Goal: Task Accomplishment & Management: Complete application form

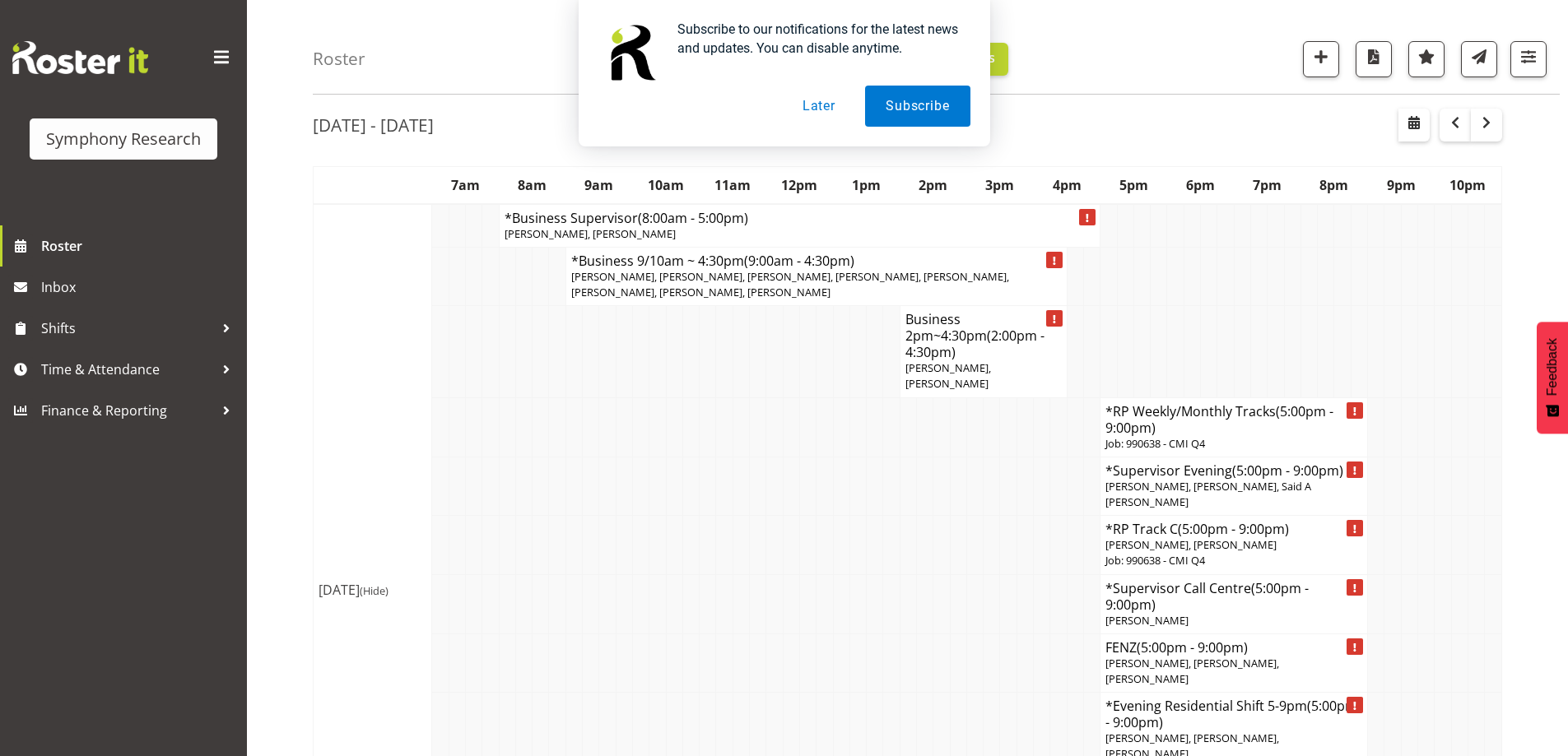
scroll to position [59, 0]
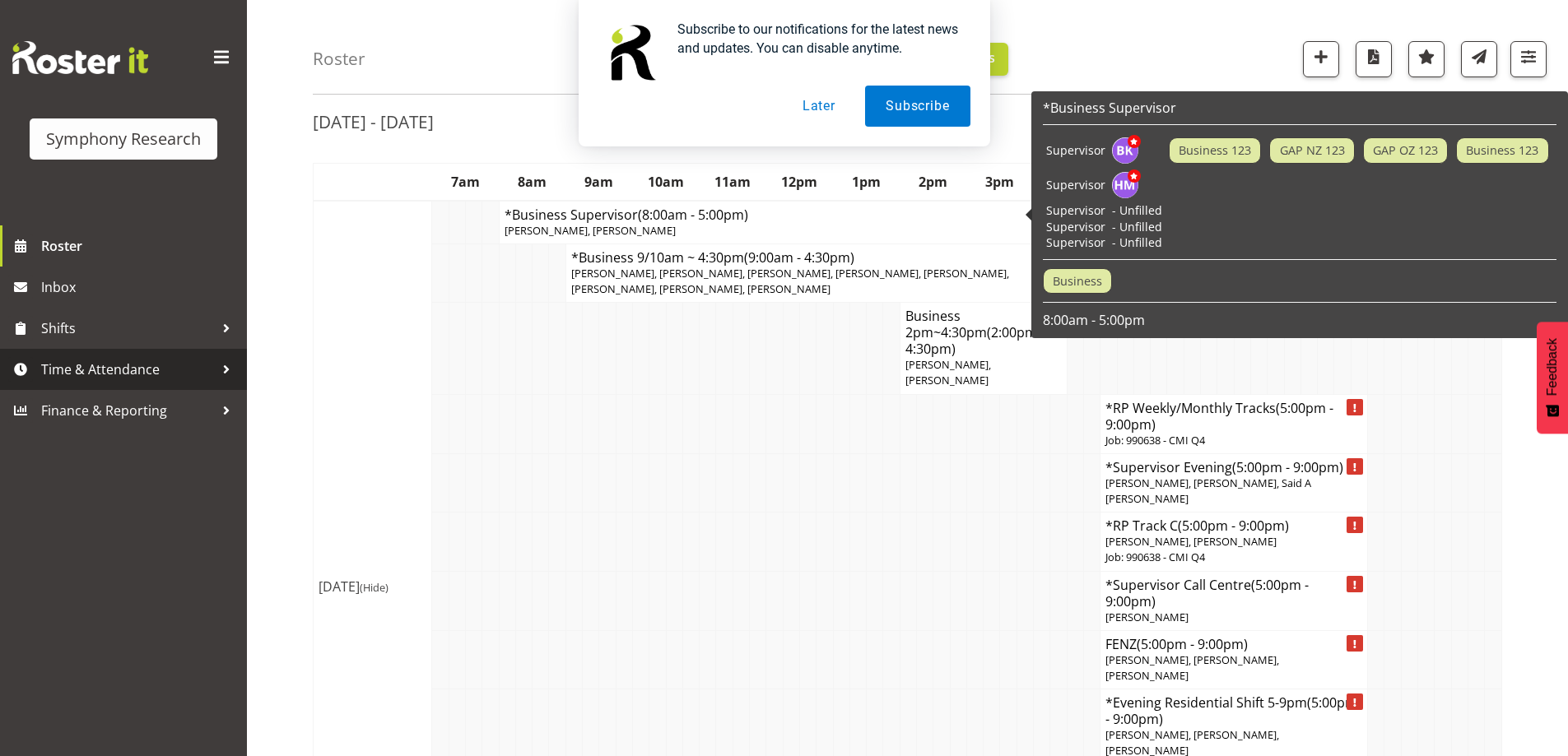
click at [47, 379] on span "Time & Attendance" at bounding box center [127, 370] width 173 height 25
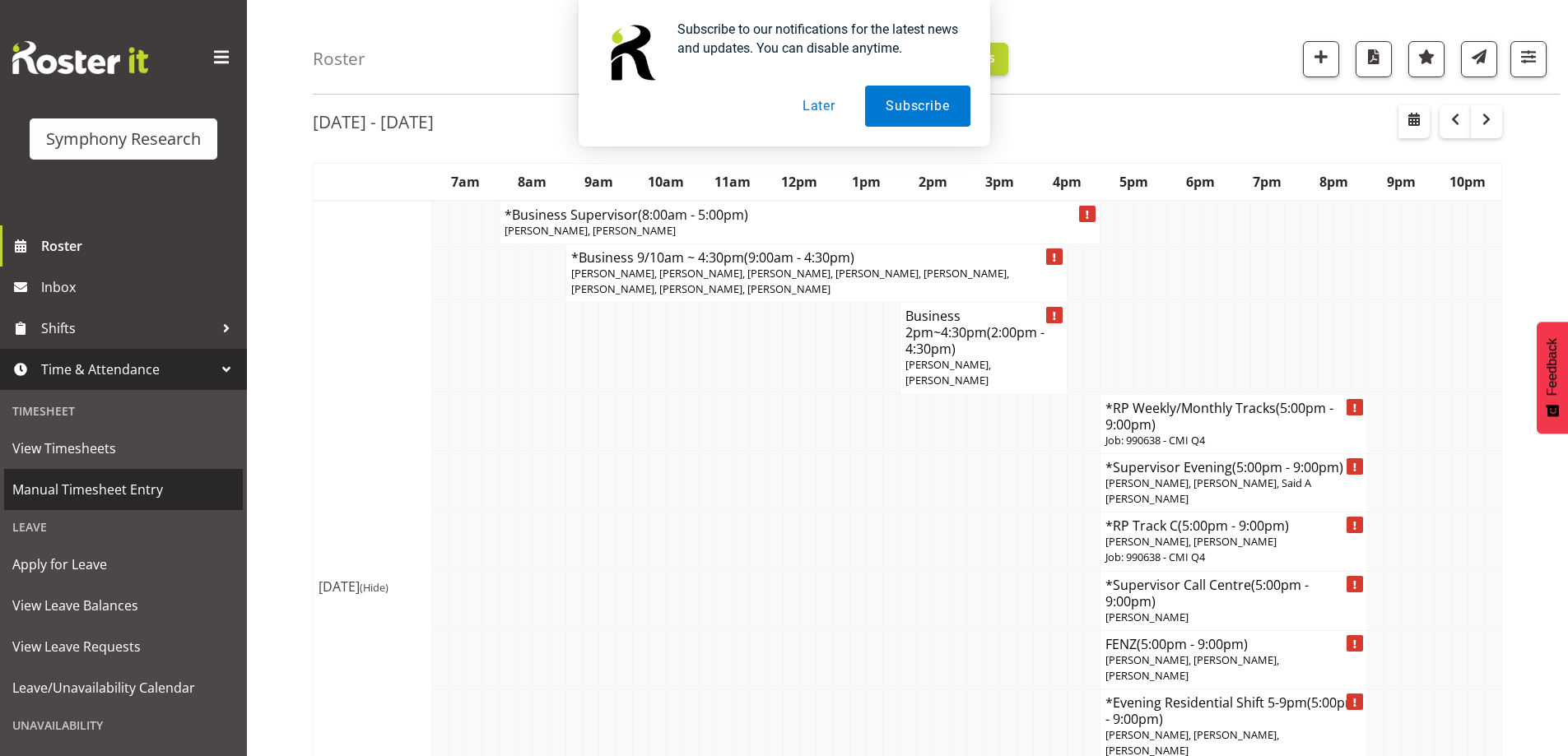
click at [77, 491] on span "Manual Timesheet Entry" at bounding box center [124, 490] width 222 height 25
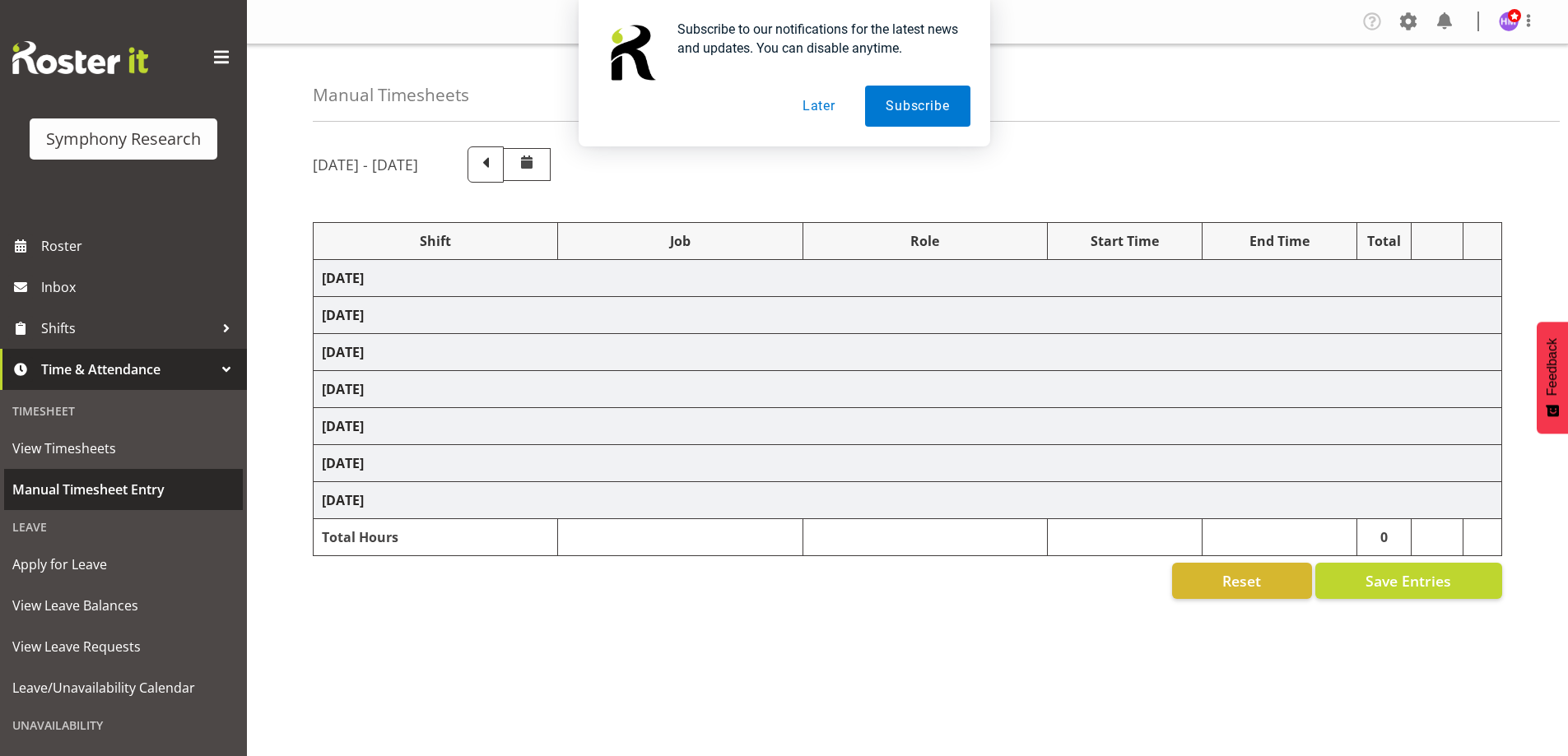
select select "1607"
select select "2379"
select select "1607"
select select "757"
select select "67675"
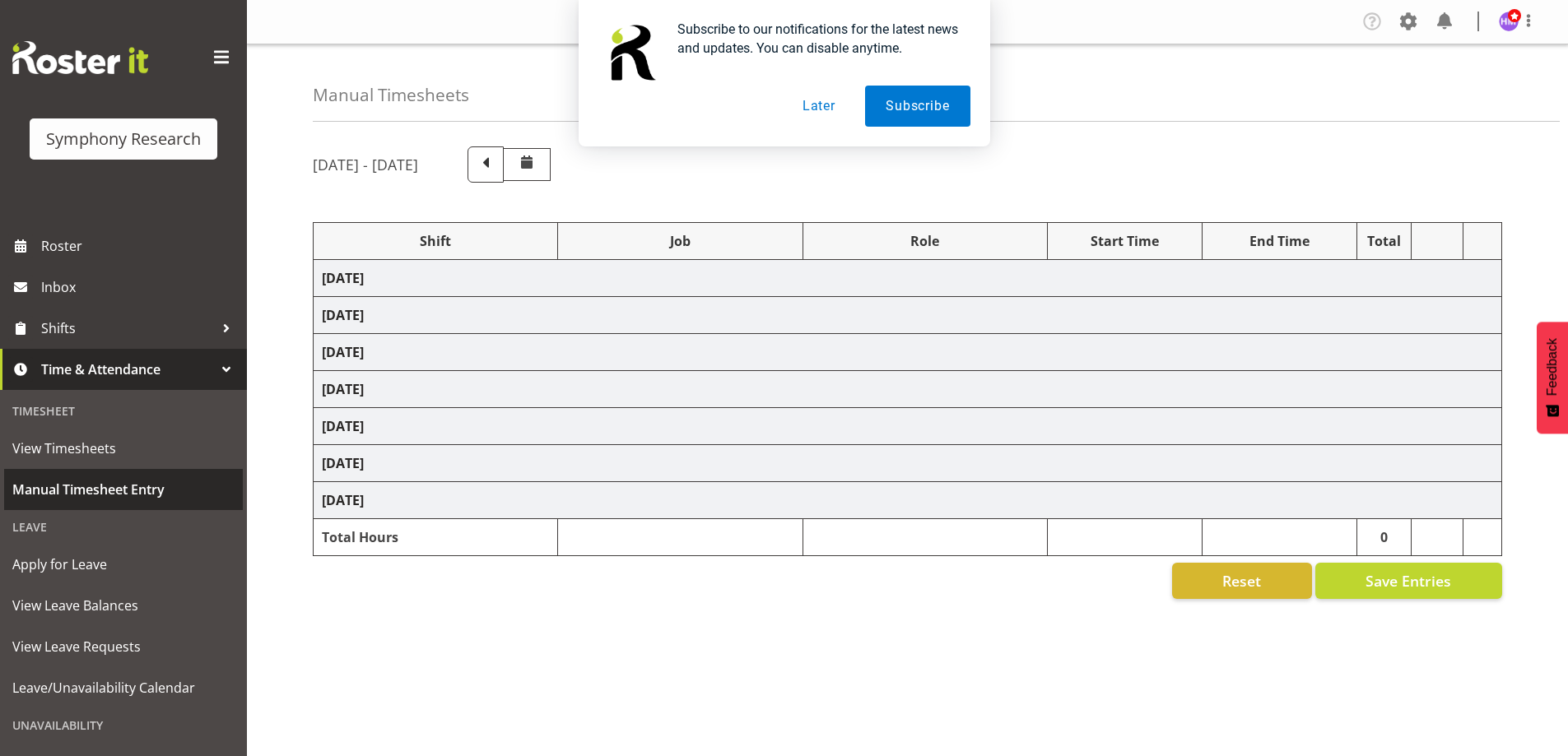
select select "7759"
select select "47"
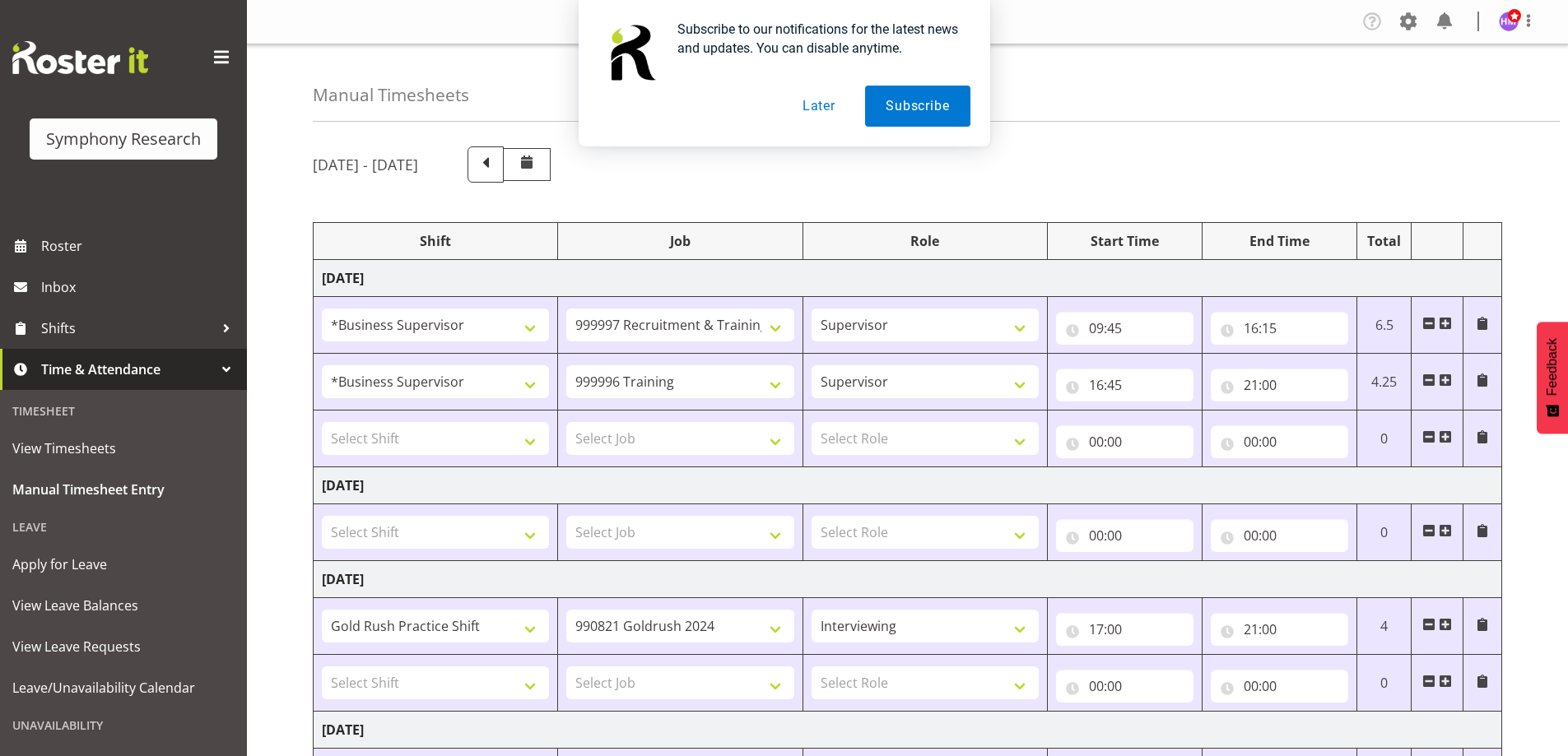
click at [839, 97] on button "Later" at bounding box center [819, 105] width 74 height 41
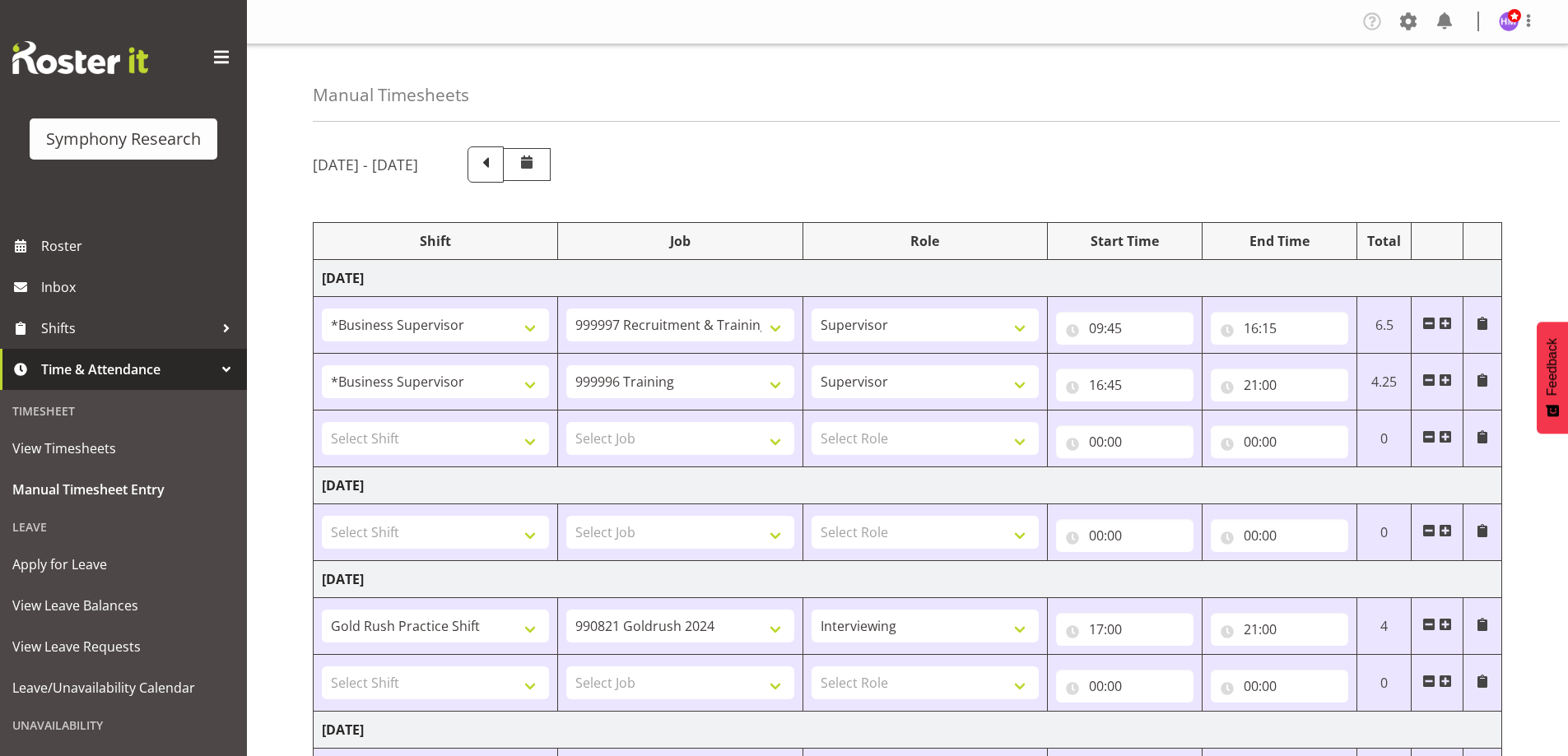
click at [1428, 432] on span at bounding box center [1428, 437] width 13 height 13
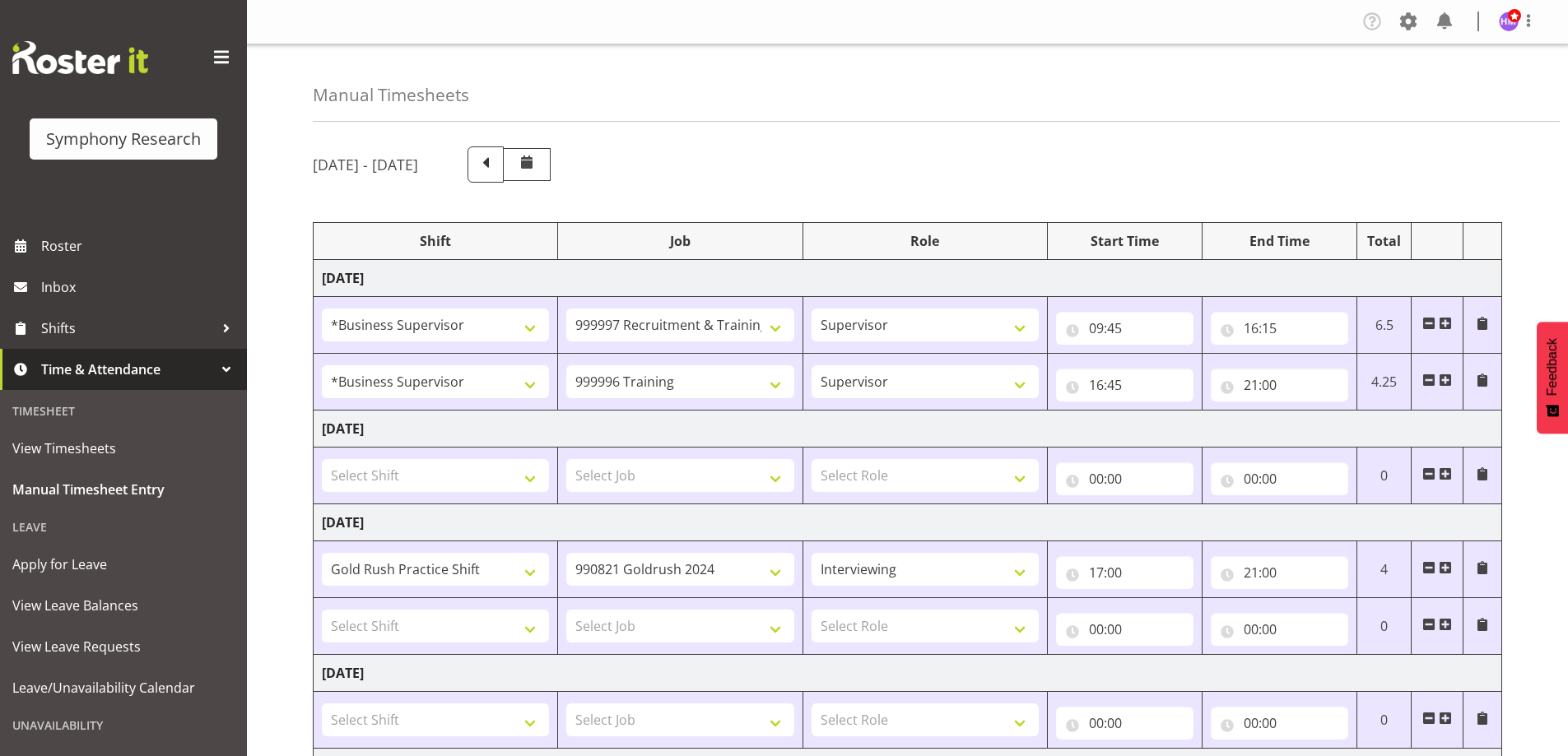
click at [1431, 567] on span at bounding box center [1428, 568] width 13 height 13
type input "00:00"
select select
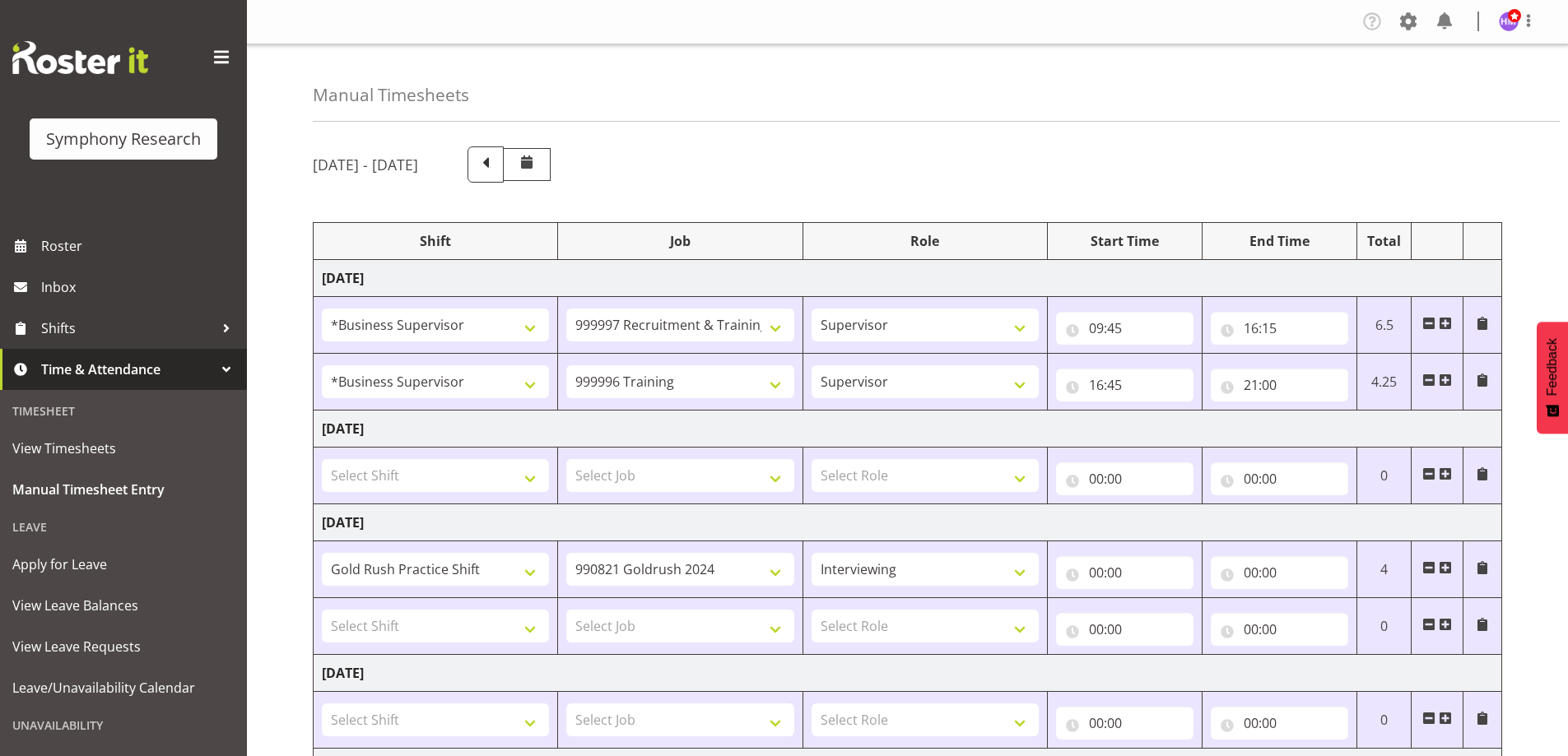
select select
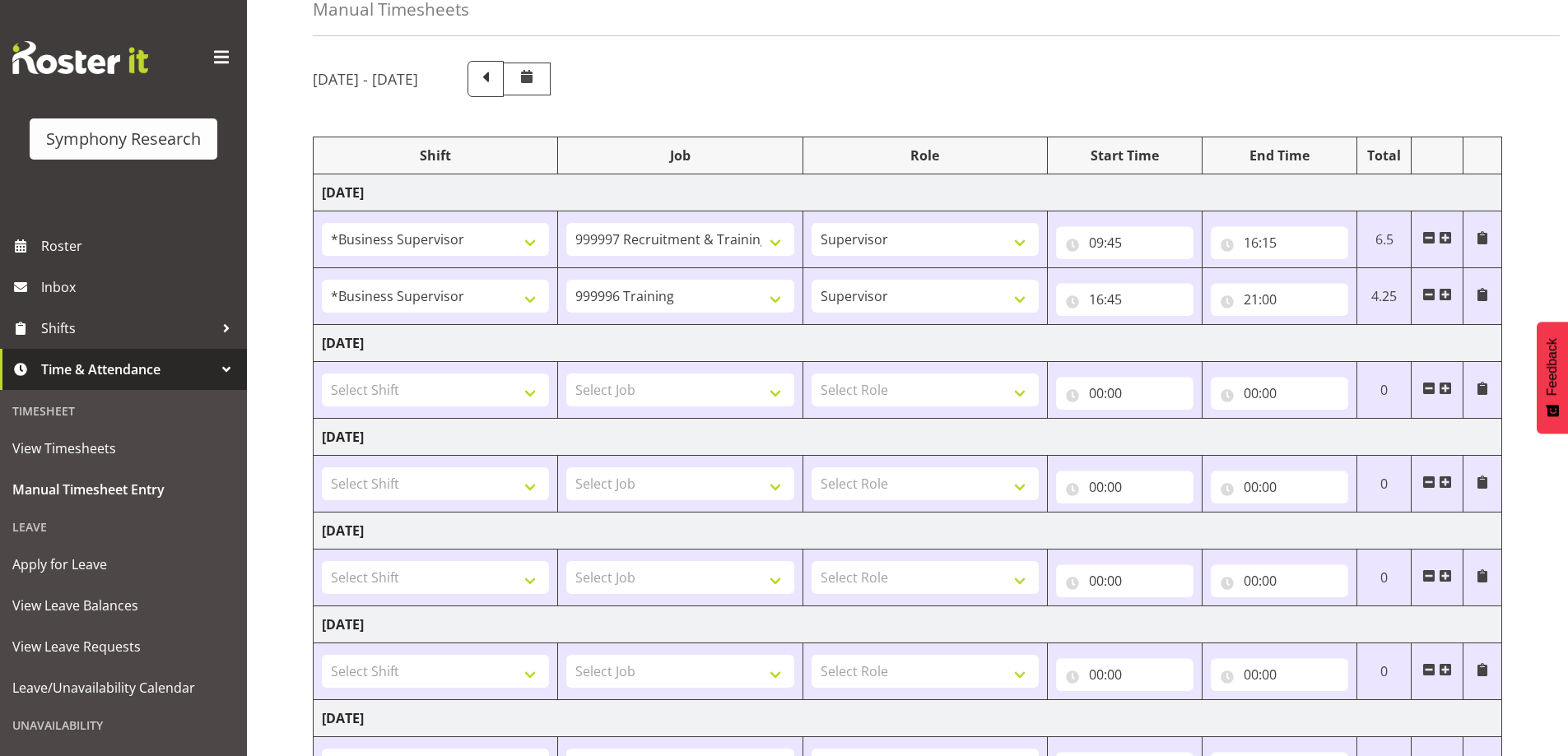
scroll to position [322, 0]
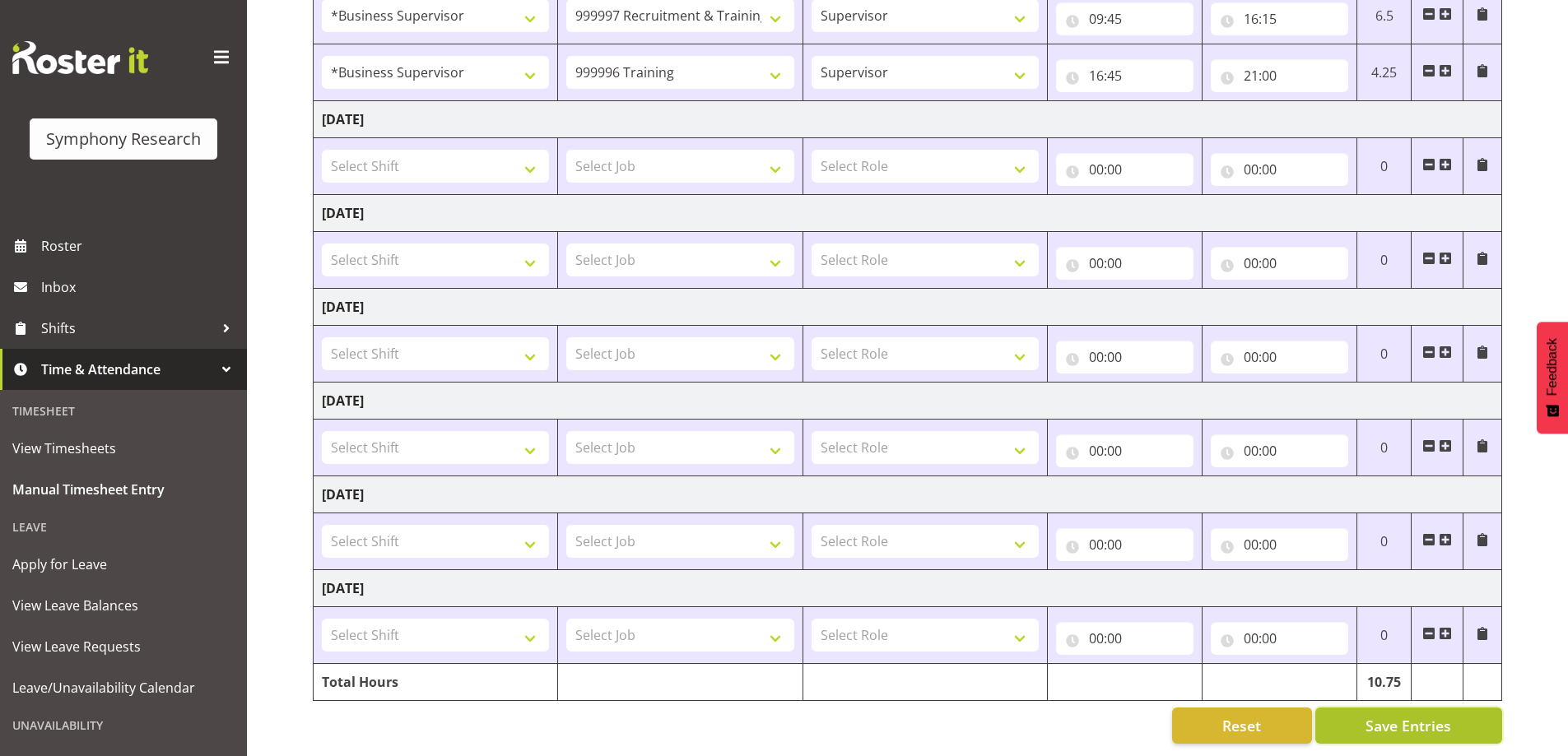
click at [1390, 717] on span "Save Entries" at bounding box center [1408, 726] width 85 height 22
click at [97, 331] on span "Shifts" at bounding box center [127, 329] width 173 height 25
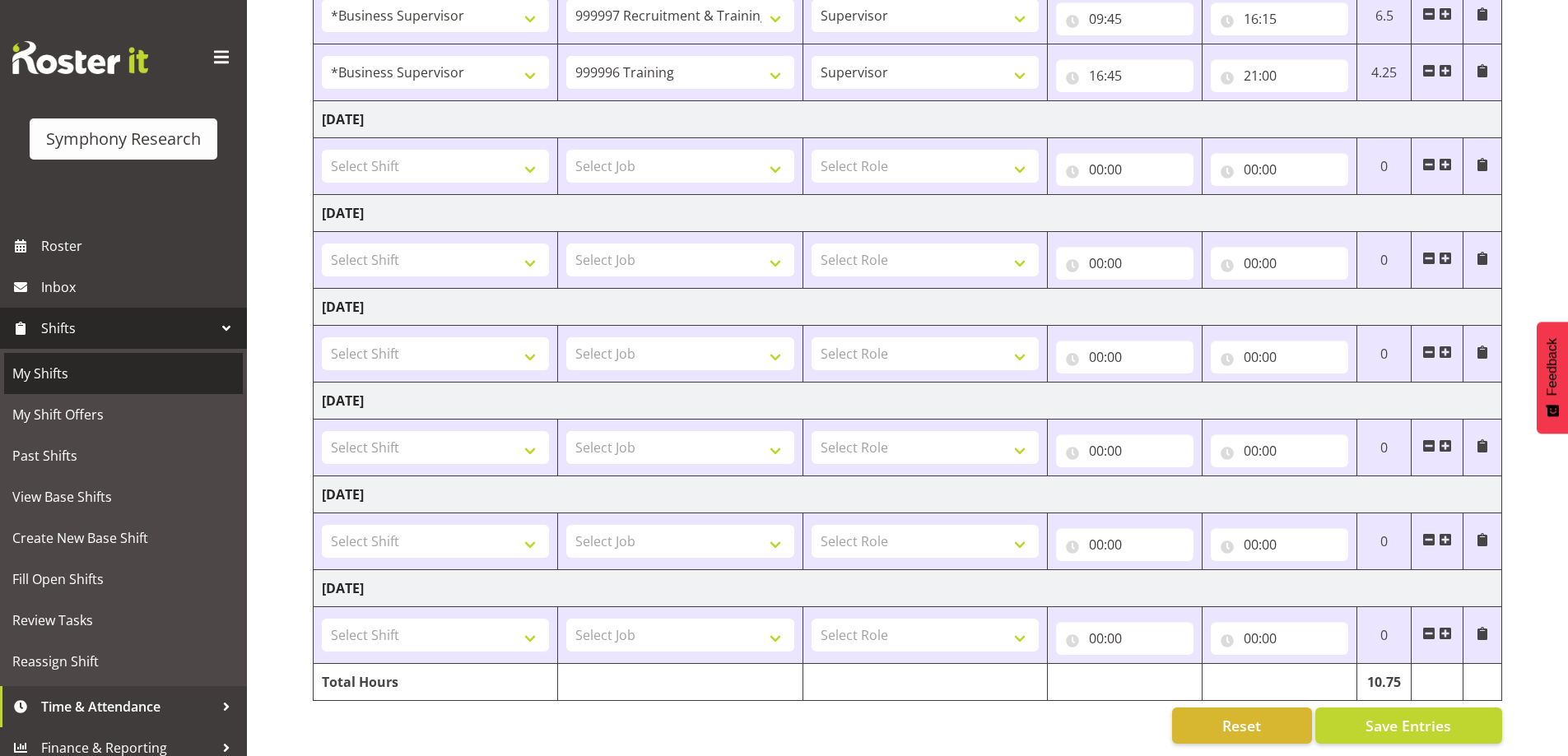
click at [94, 375] on span "My Shifts" at bounding box center [124, 374] width 222 height 25
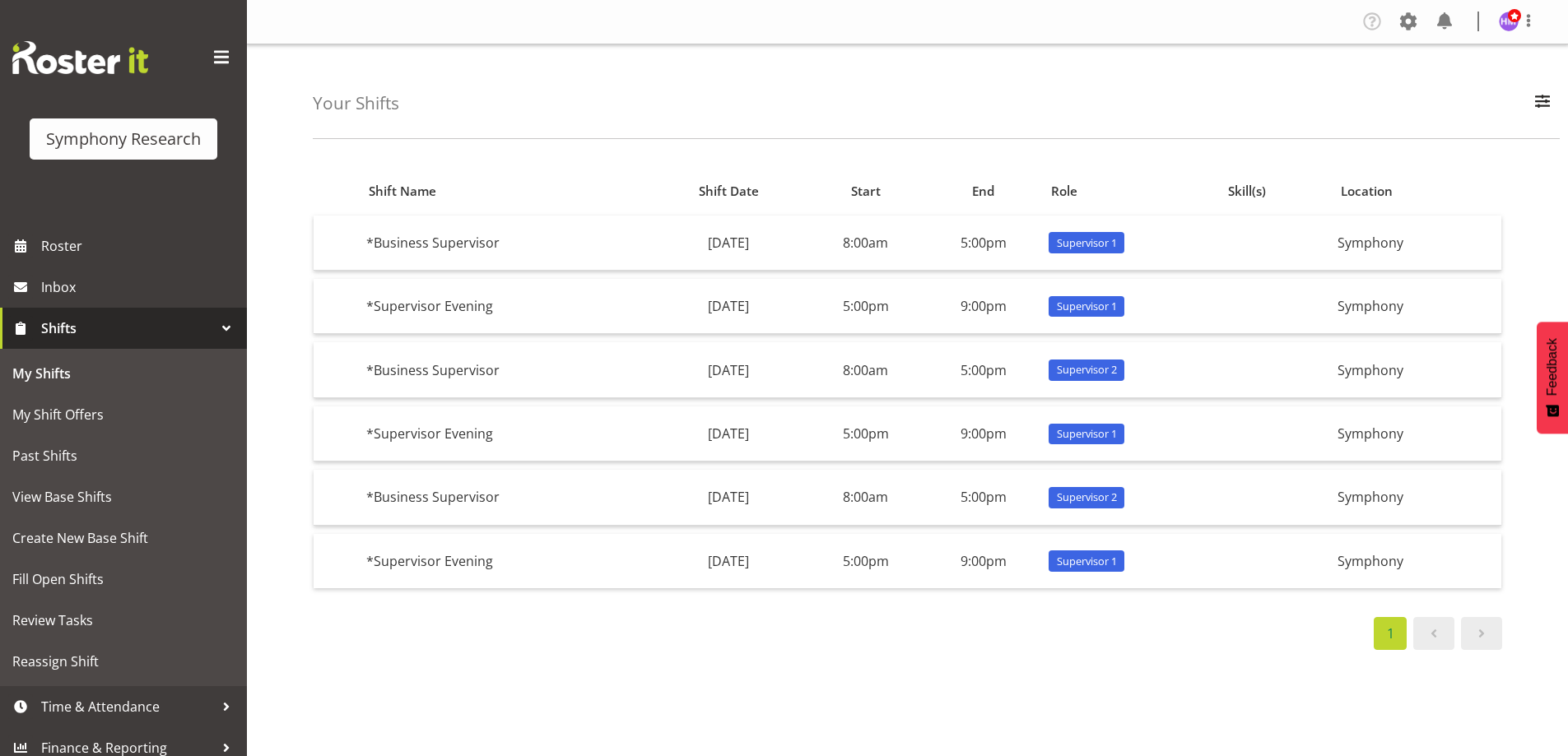
scroll to position [13, 0]
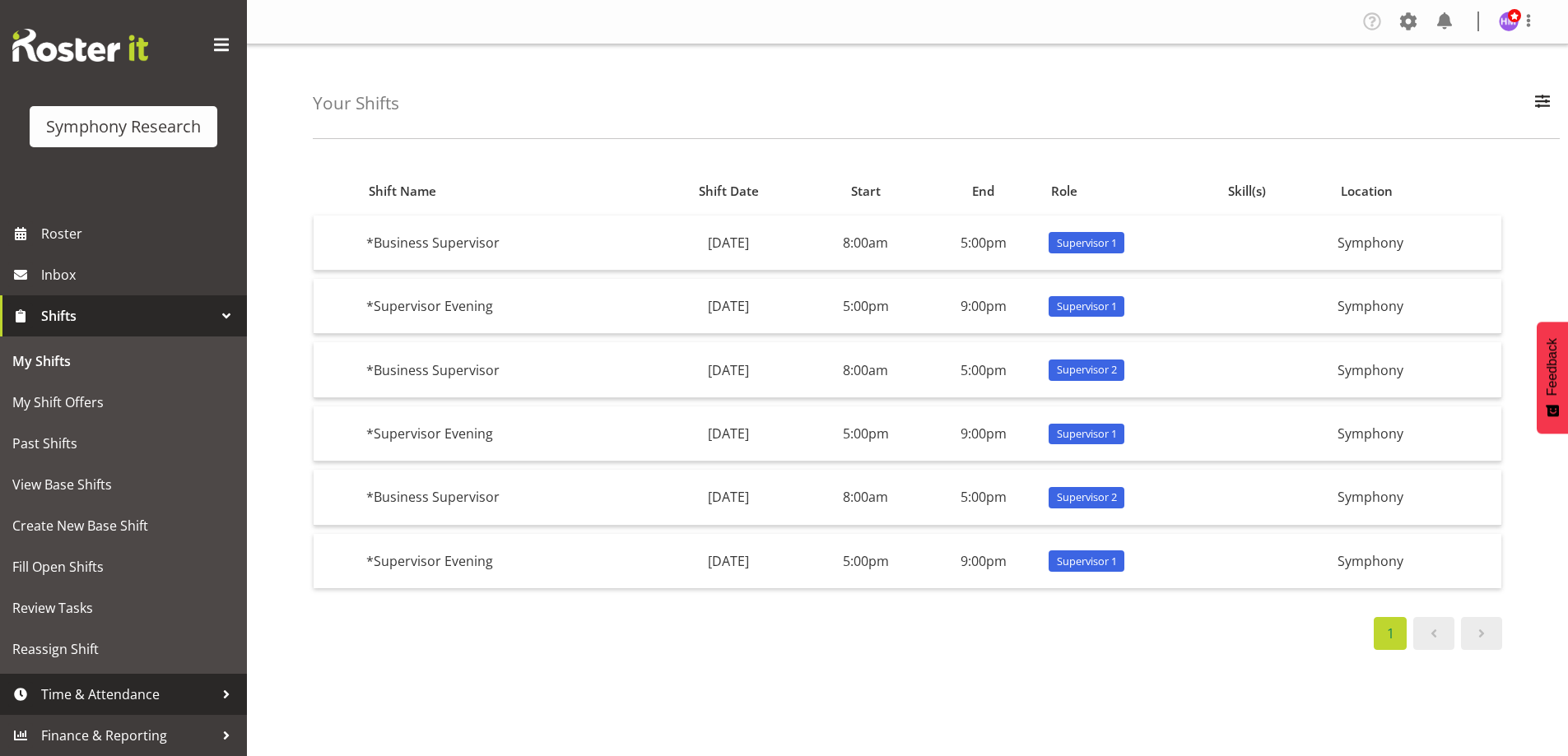
click at [83, 694] on span "Time & Attendance" at bounding box center [127, 695] width 173 height 25
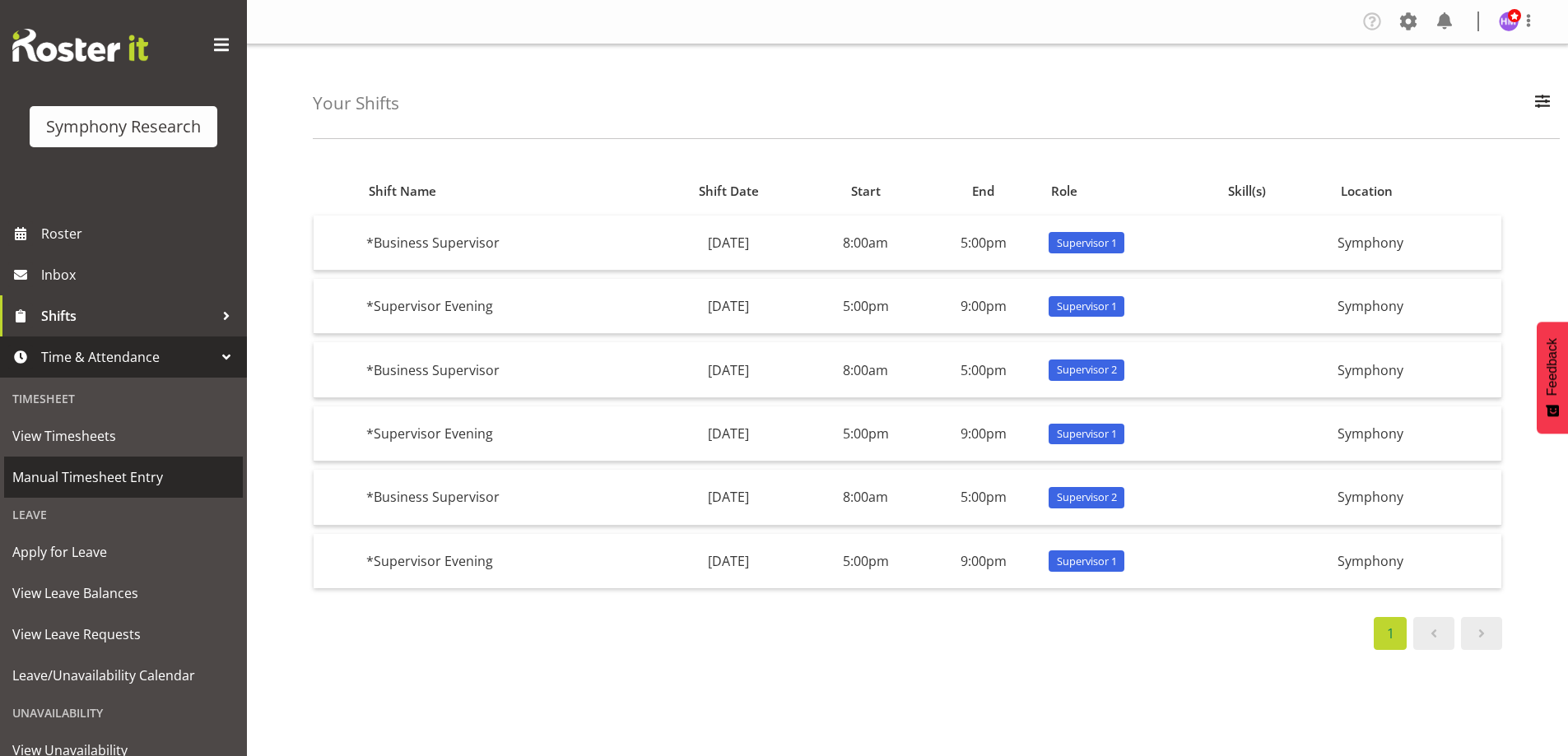
click at [96, 478] on span "Manual Timesheet Entry" at bounding box center [124, 478] width 222 height 25
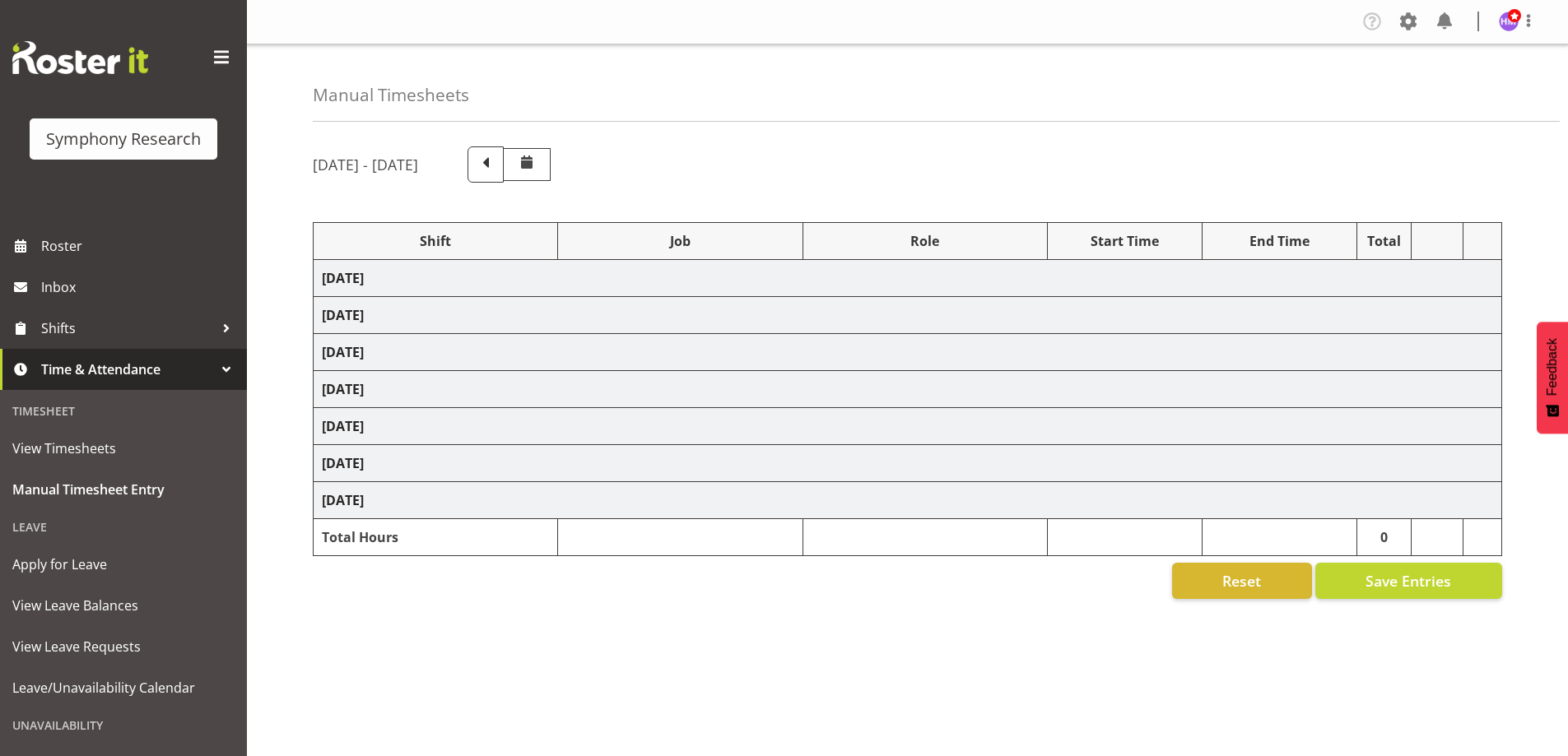
select select "1607"
select select "2379"
select select "1607"
select select "757"
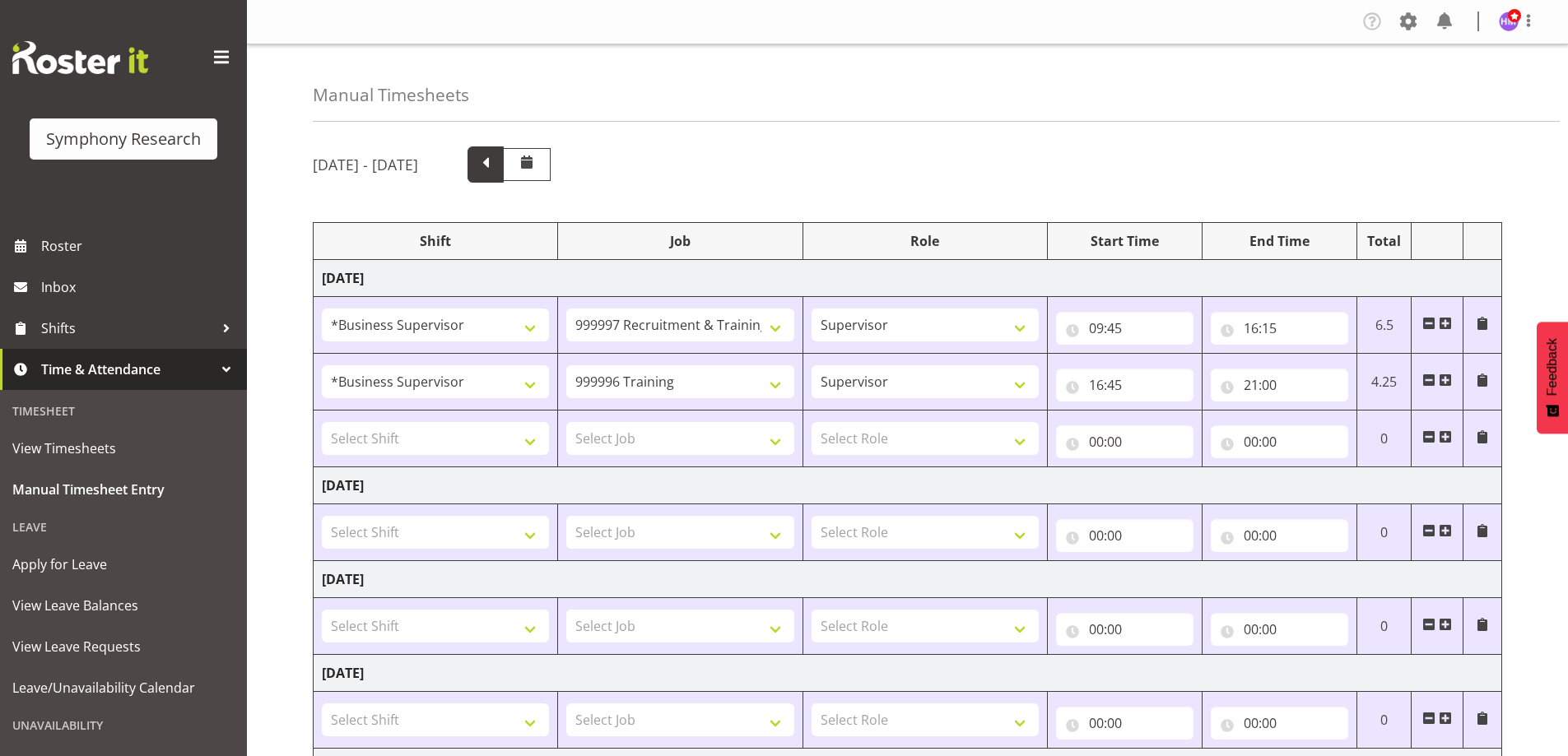
click at [496, 169] on span at bounding box center [486, 163] width 22 height 22
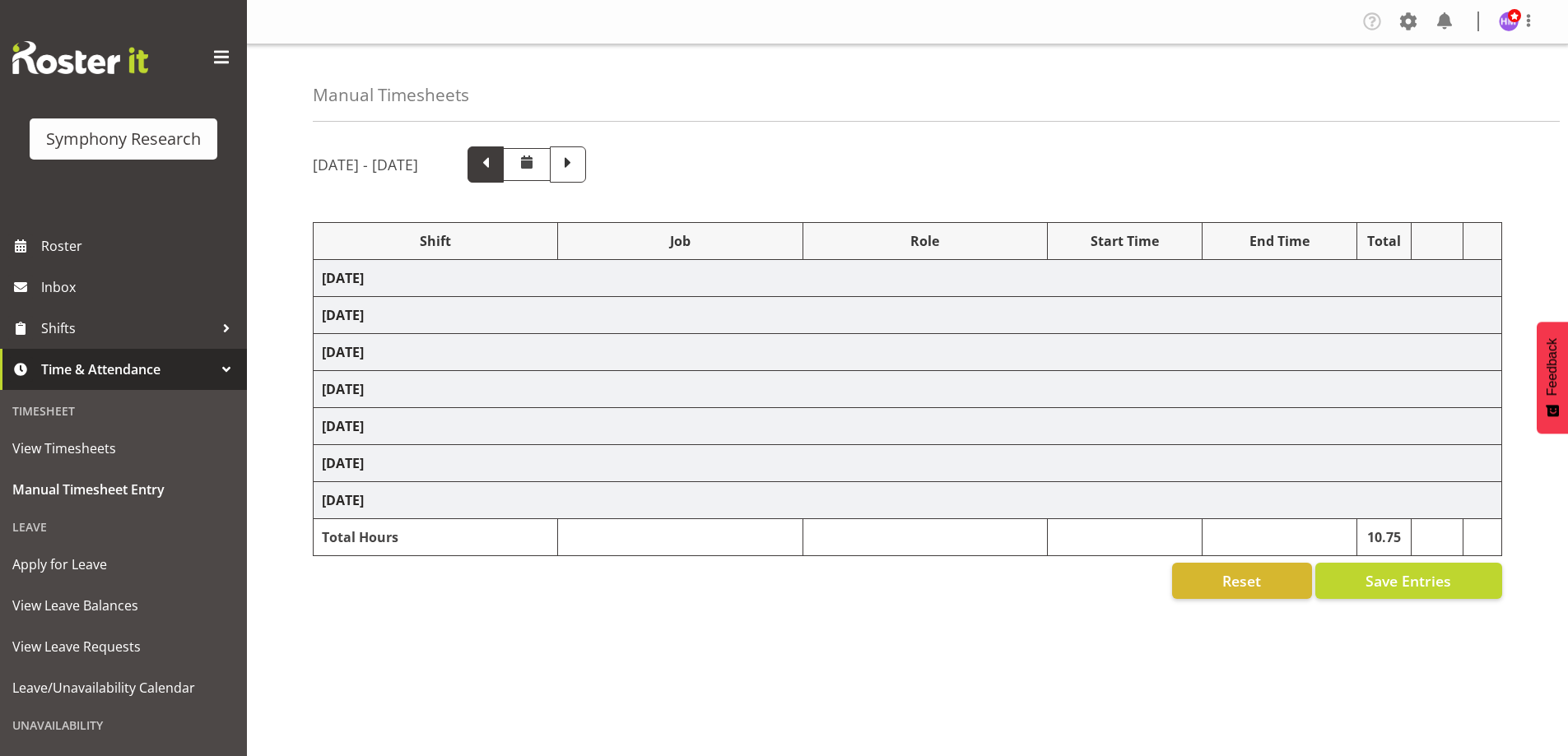
select select "1607"
select select "10499"
select select "1607"
select select "2379"
select select "1607"
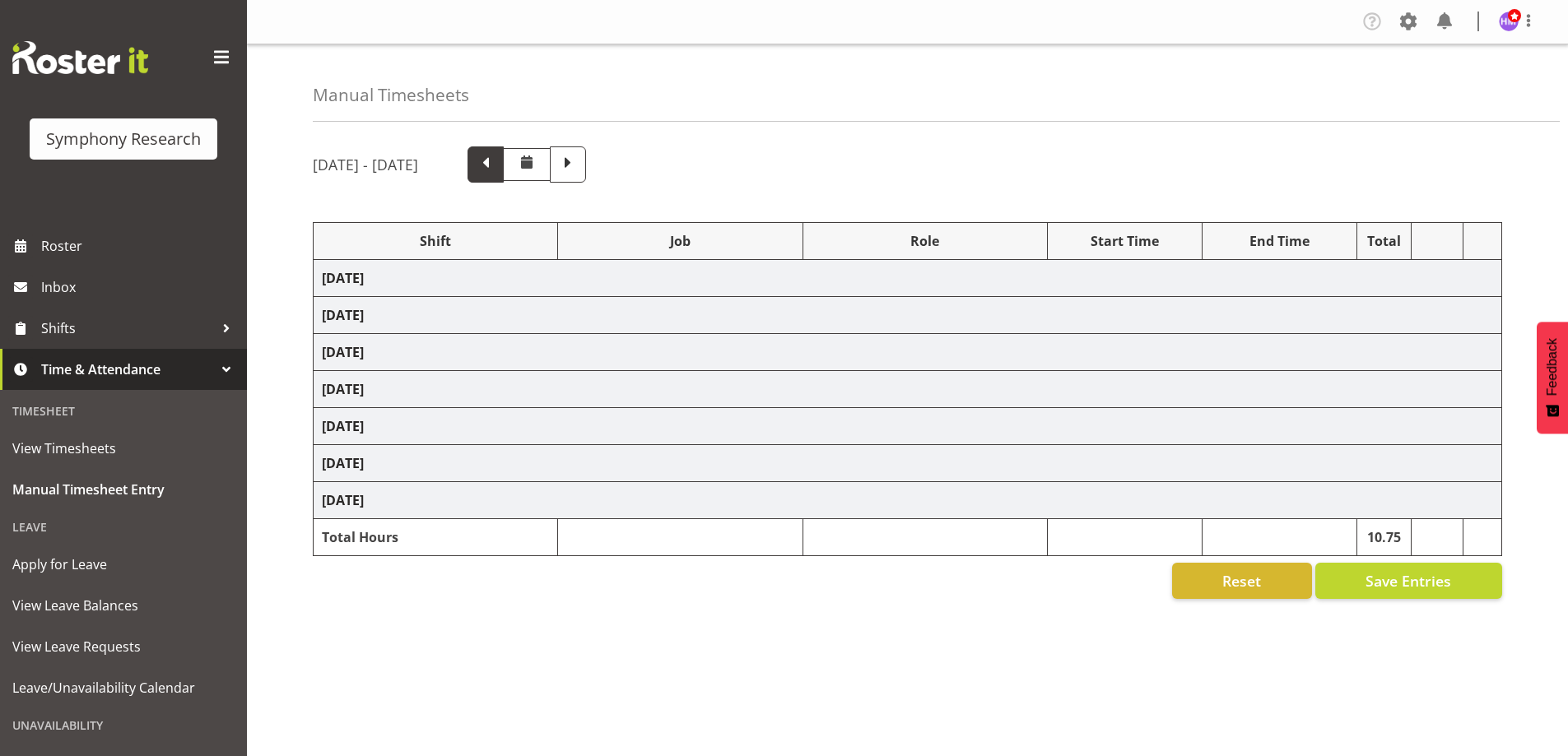
select select "2379"
select select "1607"
select select "743"
select select "1607"
select select "9636"
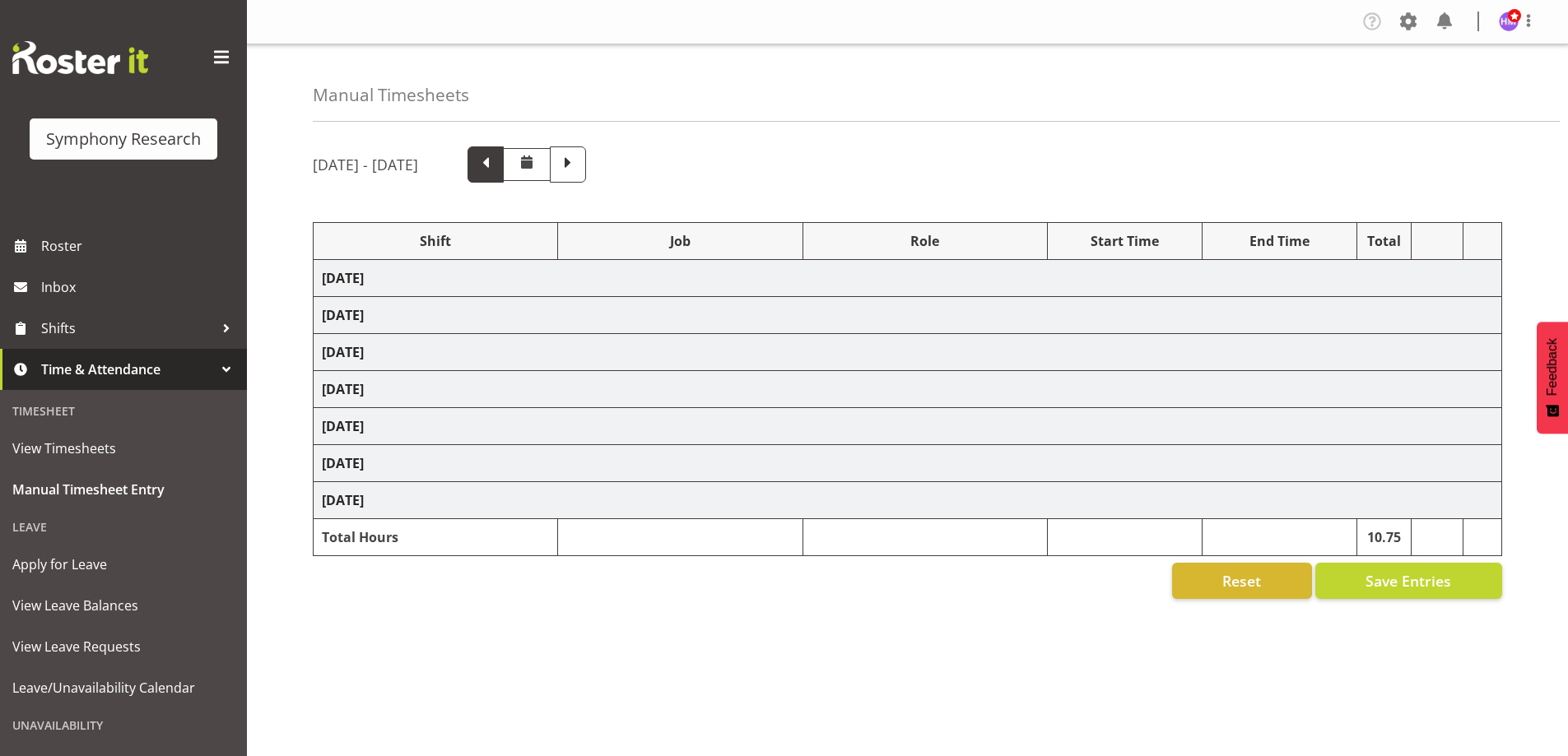
select select "1607"
select select "2379"
select select "1607"
select select "743"
select select "1607"
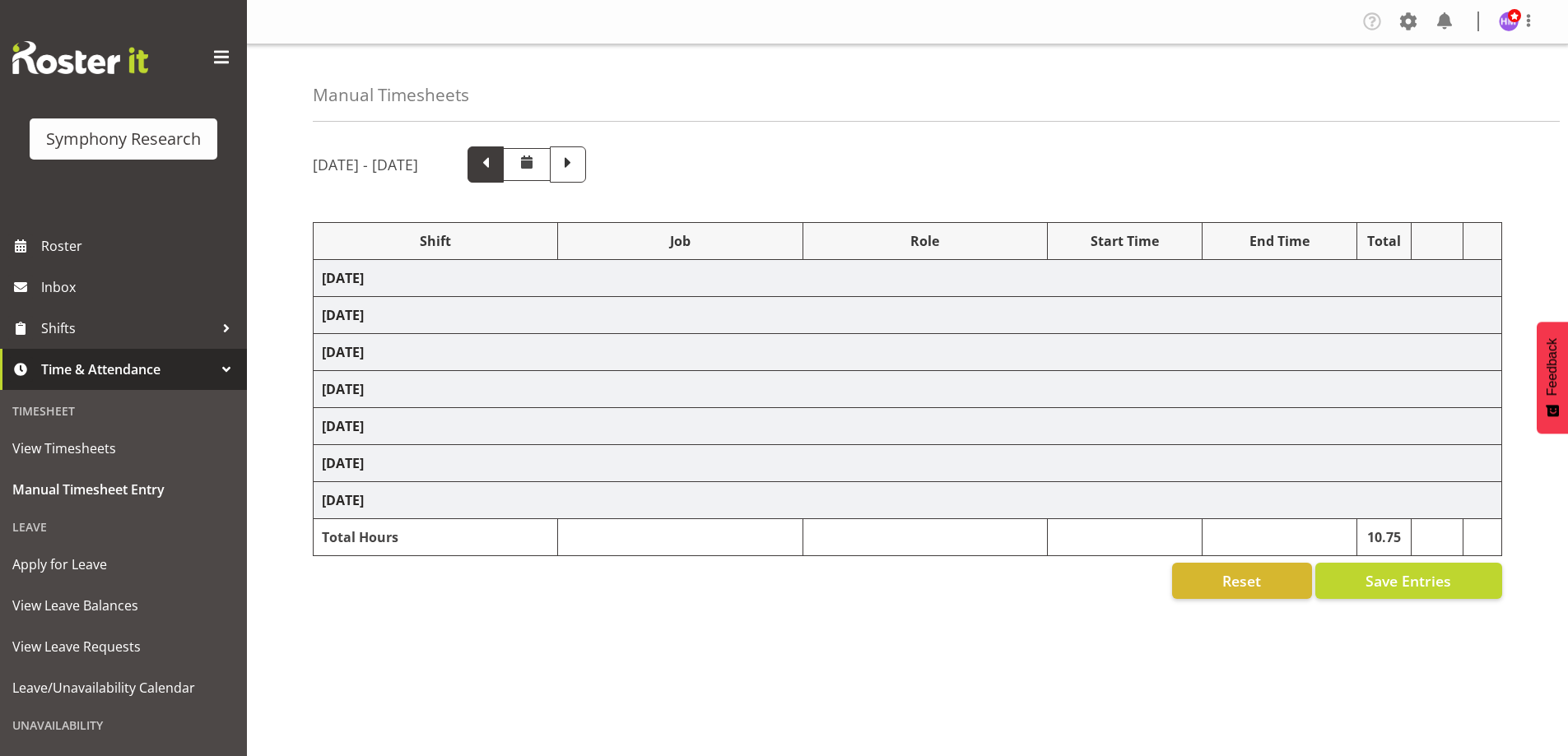
select select "9426"
select select "1607"
select select "10239"
select select "1607"
select select
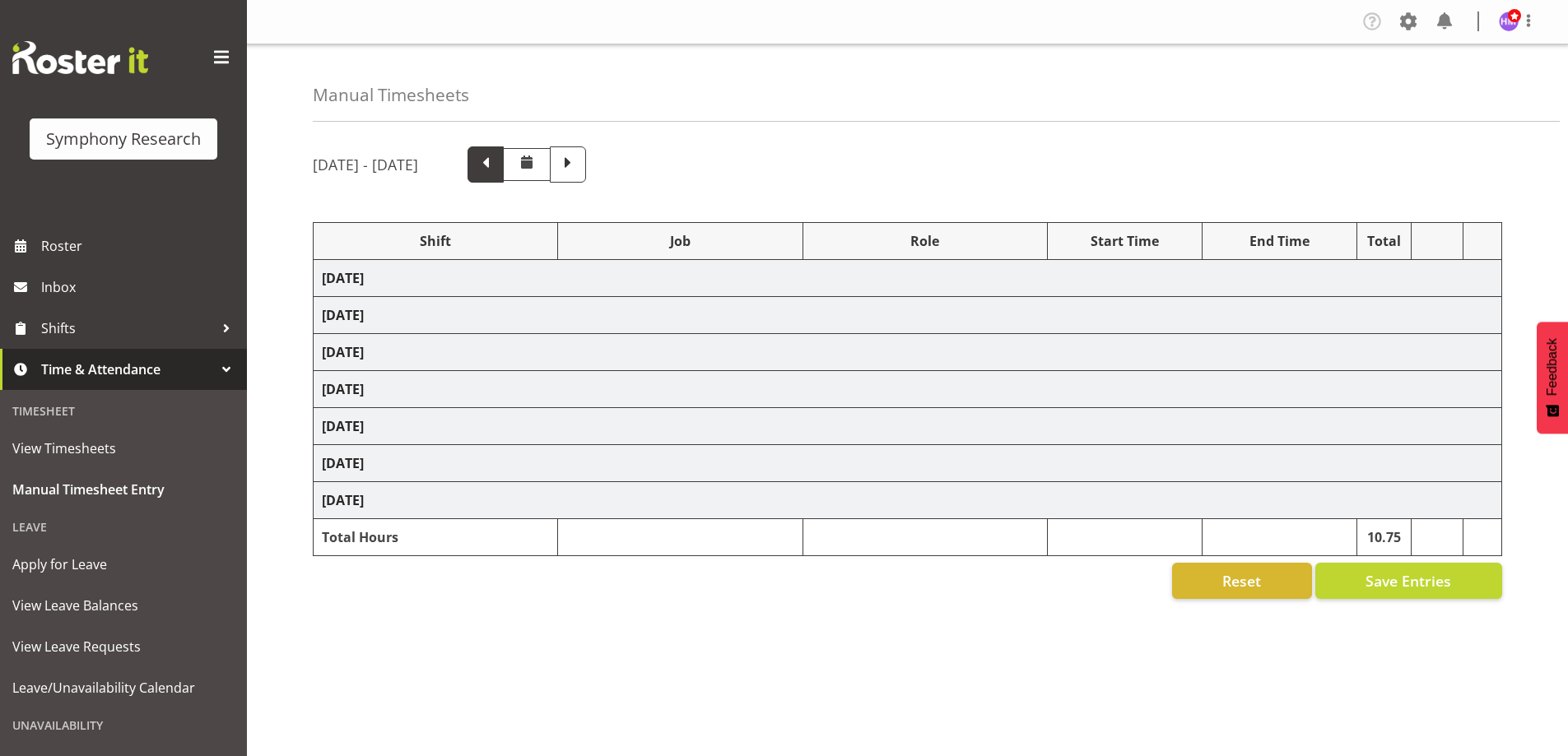
select select "1607"
select select "9636"
select select "1607"
select select "10458"
select select "1607"
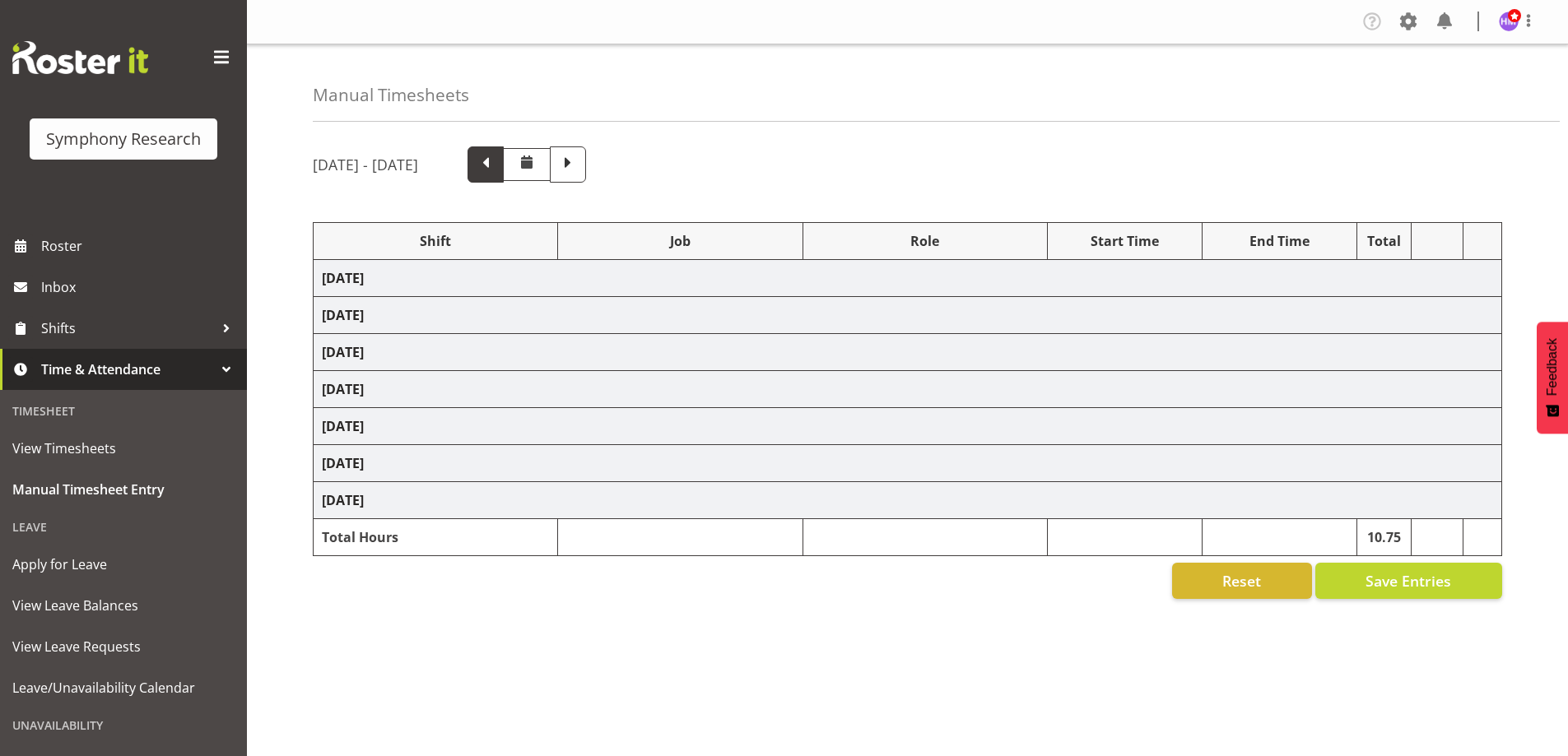
select select "10242"
select select "1607"
select select "2379"
select select "1607"
select select "2379"
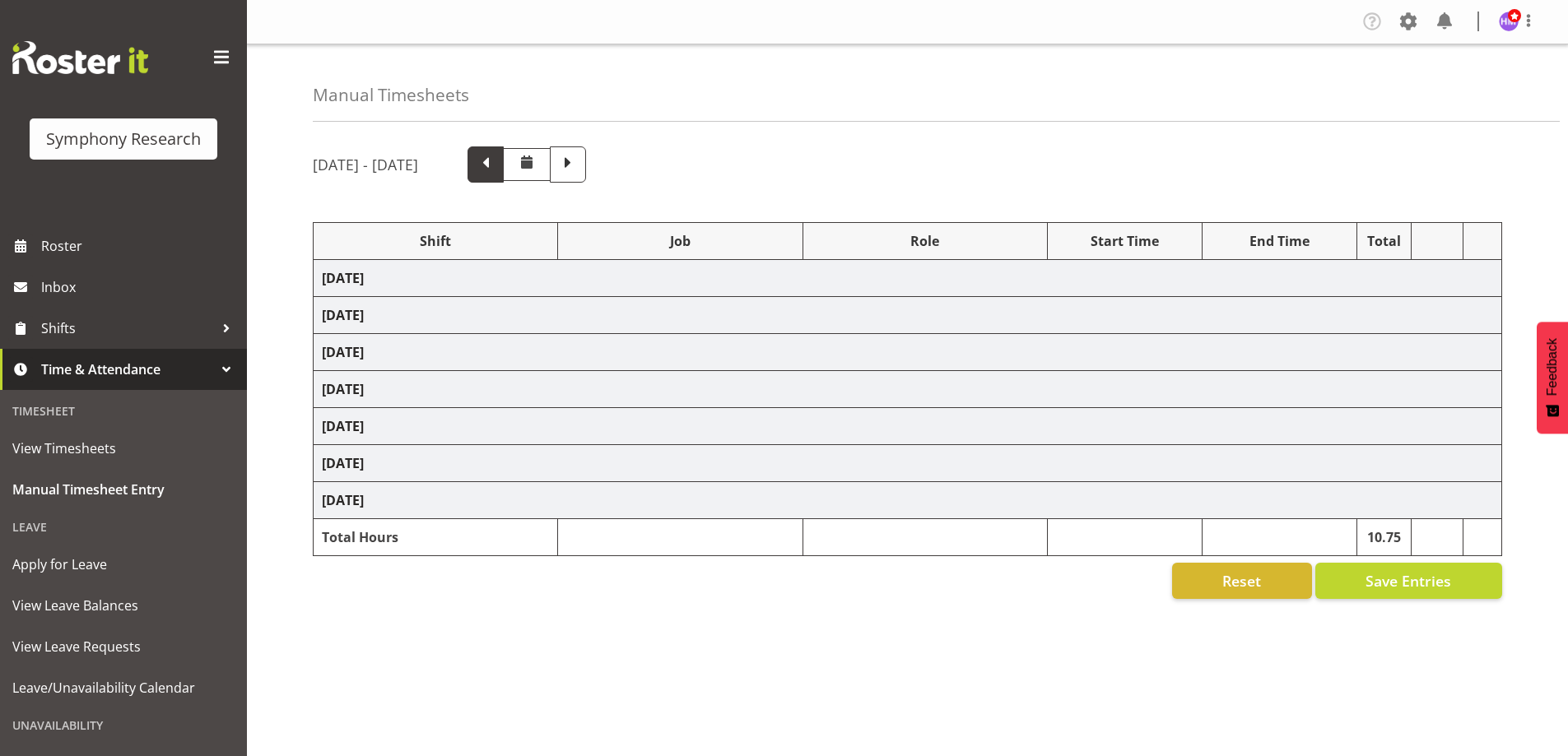
select select "1607"
select select "2379"
select select "1607"
select select "743"
select select "1607"
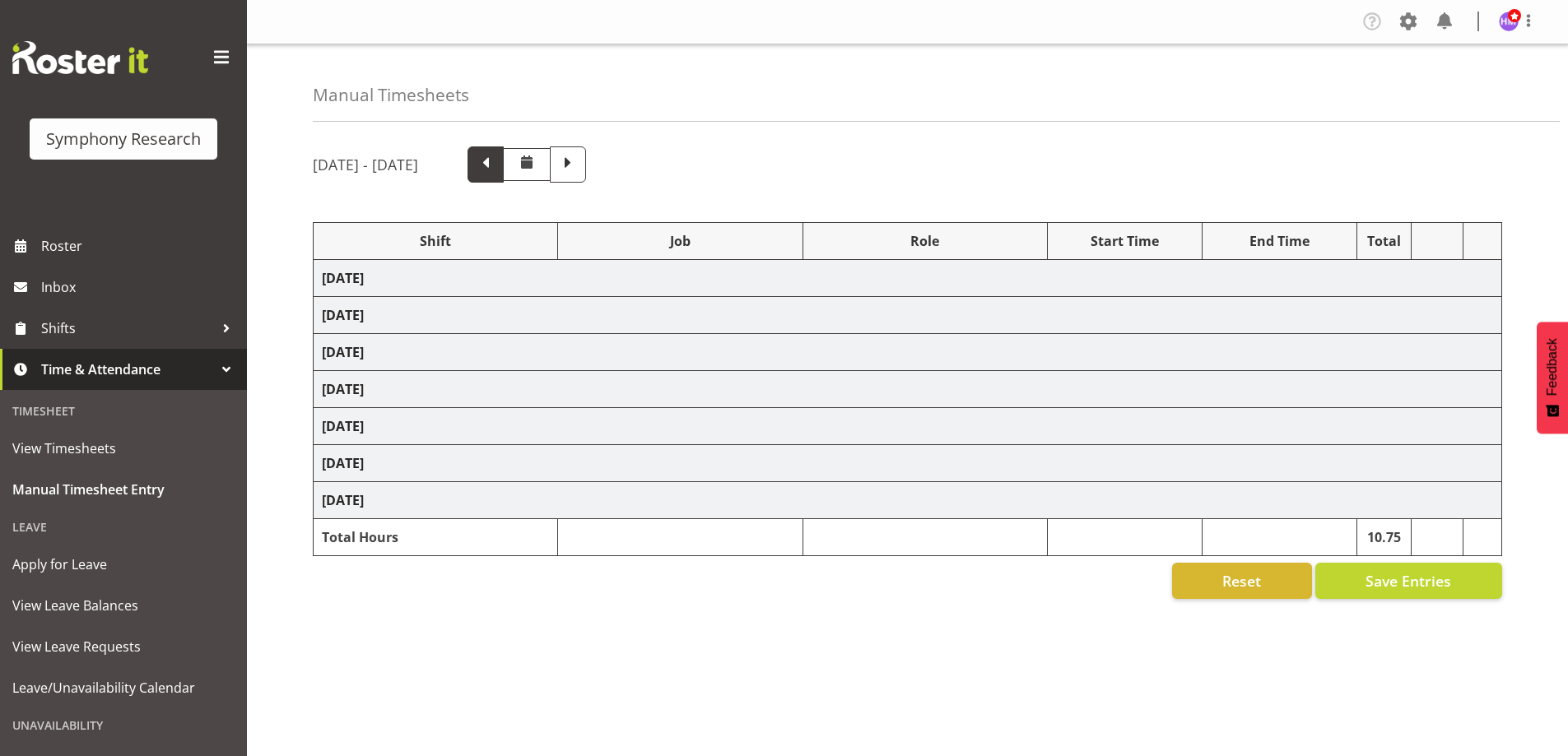
select select "10242"
select select "1607"
select select "10458"
select select "1607"
select select "9636"
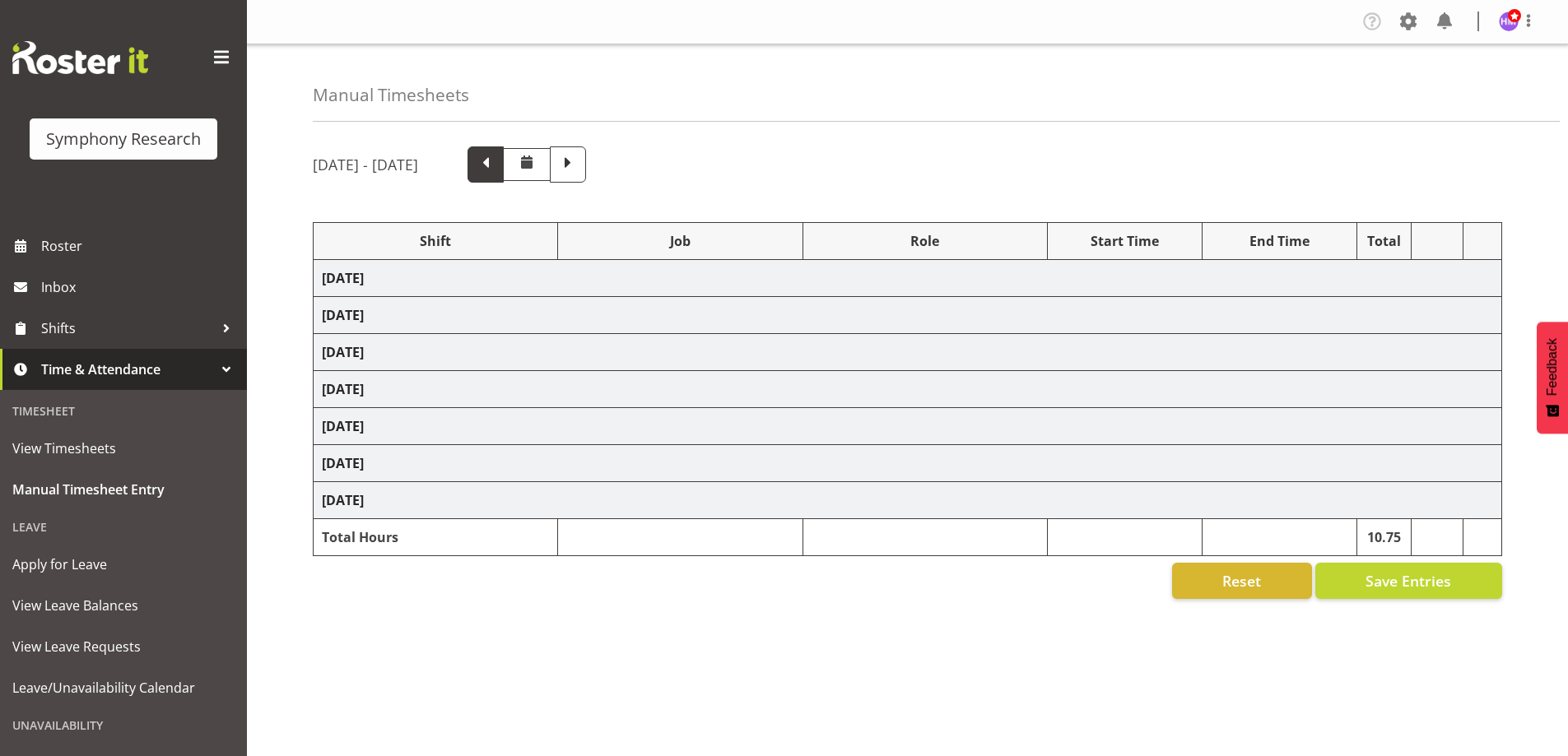
select select "1607"
select select "10239"
select select "1607"
select select "9426"
select select "1607"
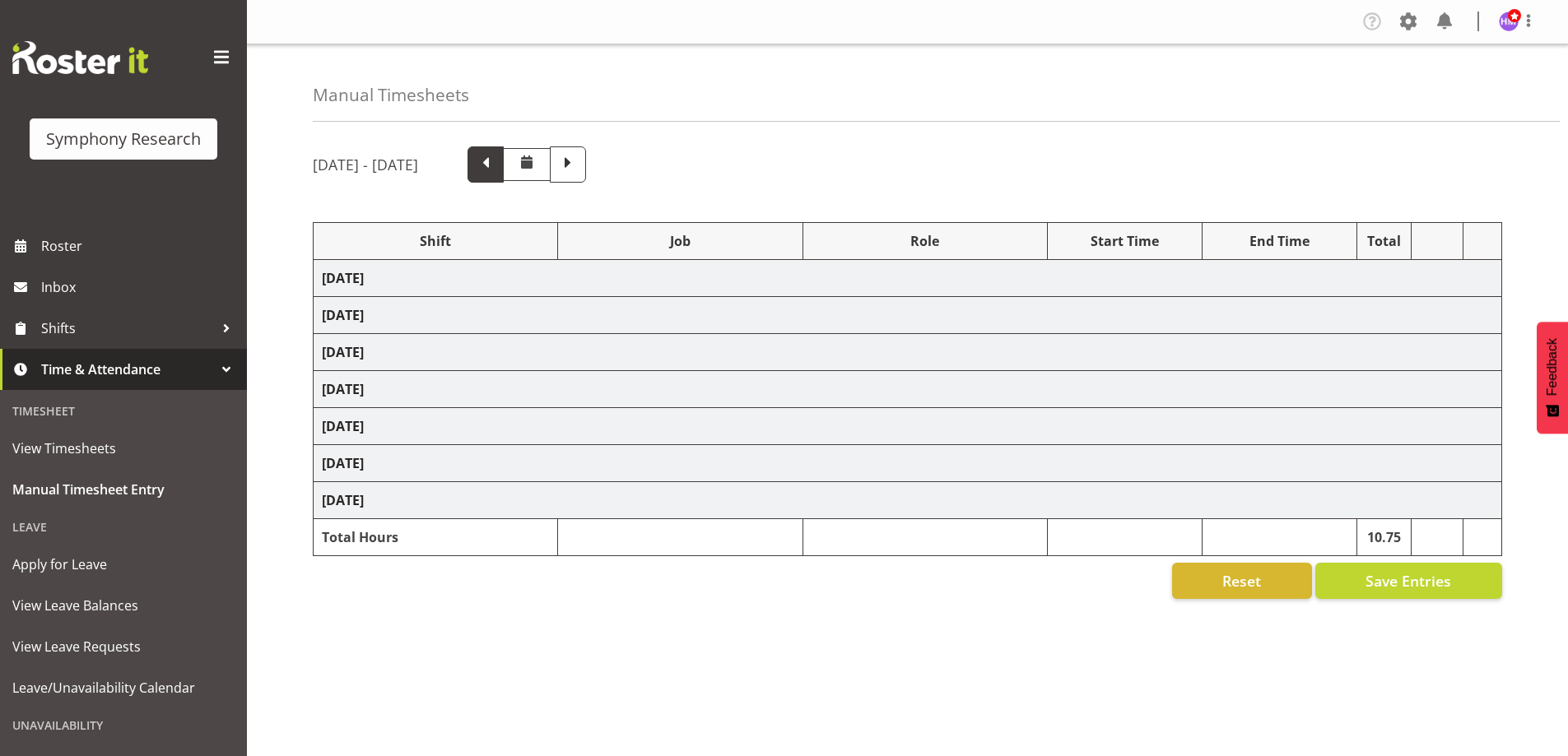
select select "2379"
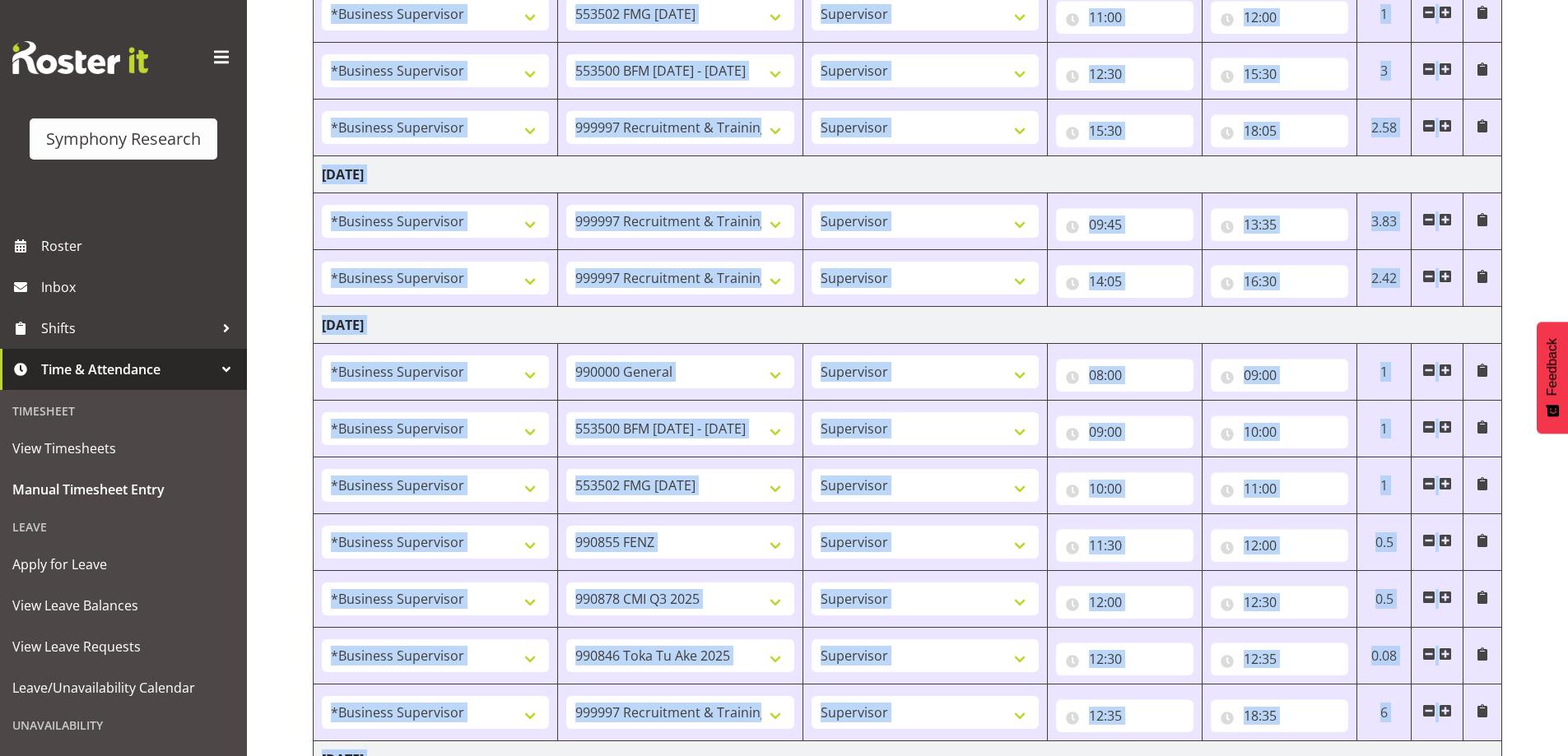
scroll to position [1344, 0]
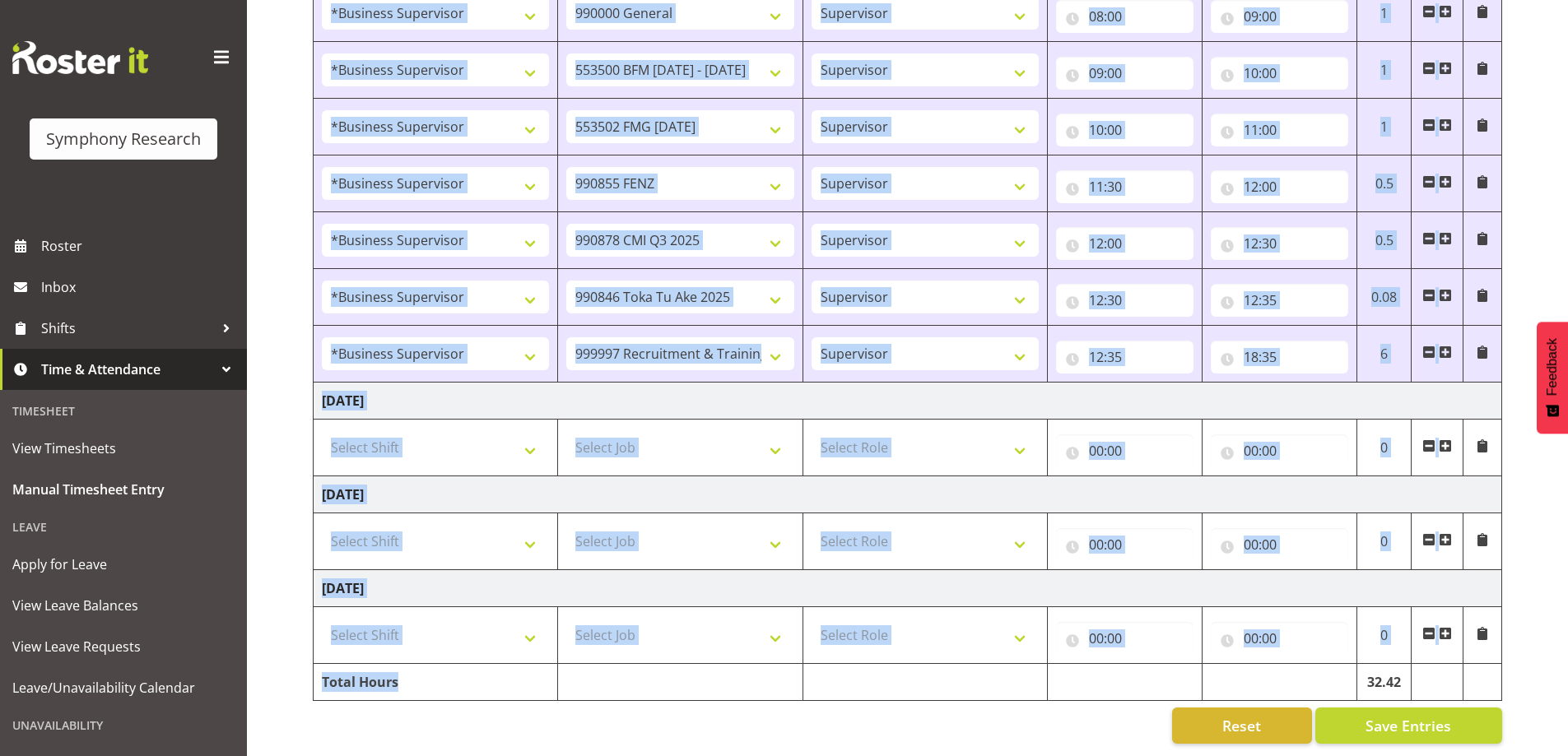
drag, startPoint x: 503, startPoint y: 207, endPoint x: 504, endPoint y: 381, distance: 174.0
click at [504, 383] on td "Friday 15th August 2025" at bounding box center [907, 401] width 1188 height 37
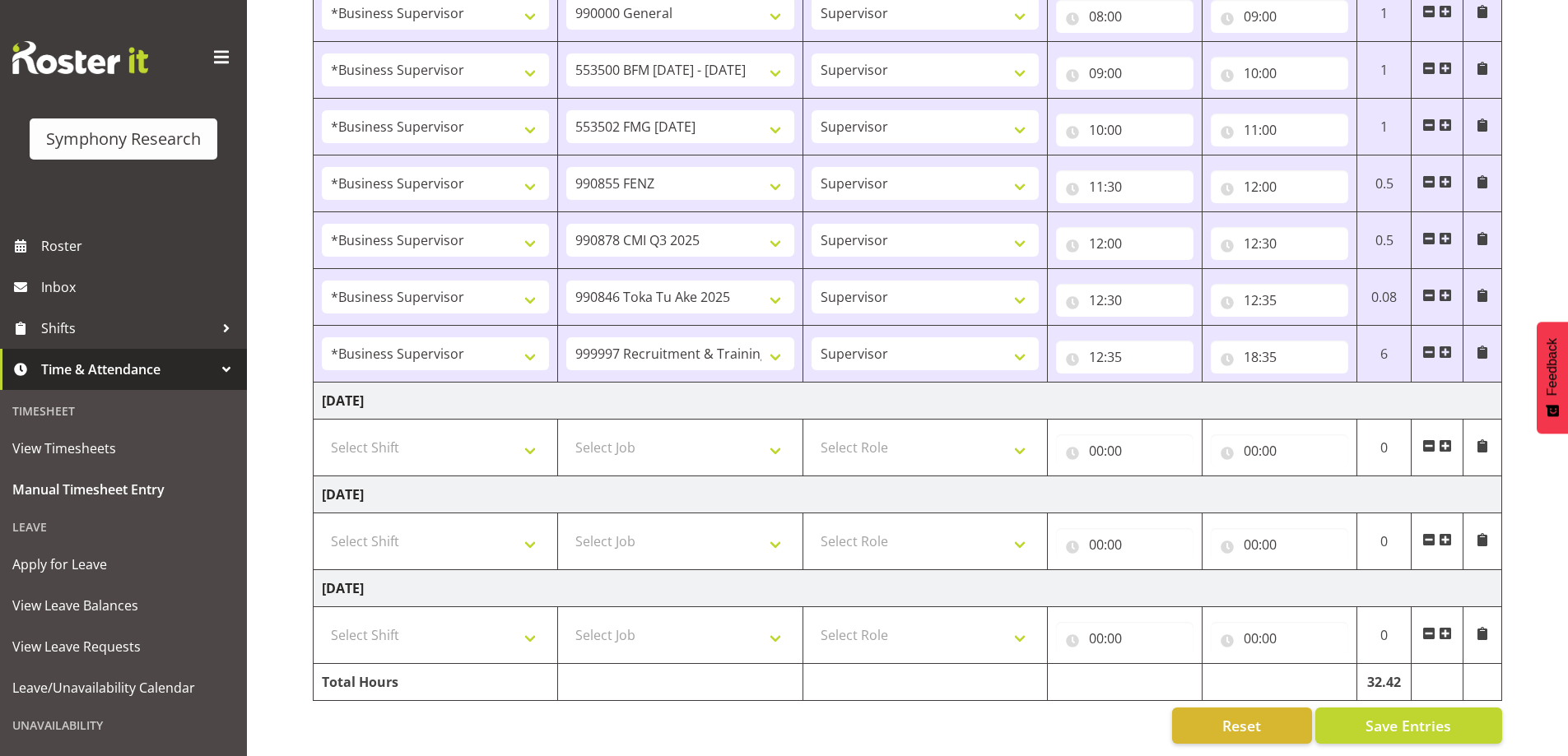
click at [504, 383] on td "Friday 15th August 2025" at bounding box center [907, 401] width 1188 height 37
